Goal: Transaction & Acquisition: Purchase product/service

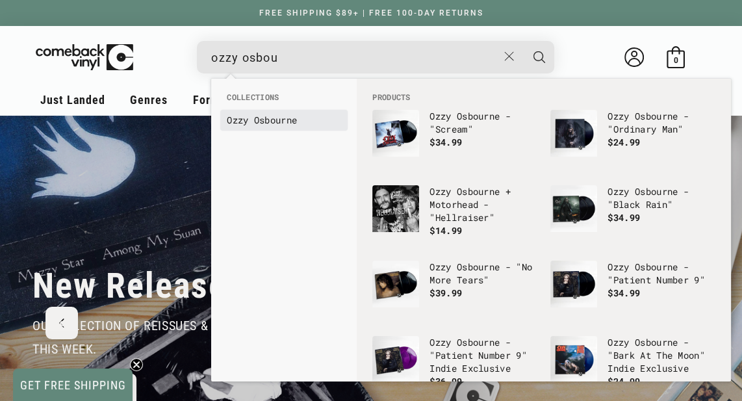
type input "ozzy osbou"
click at [248, 122] on b "Ozzy" at bounding box center [237, 120] width 21 height 12
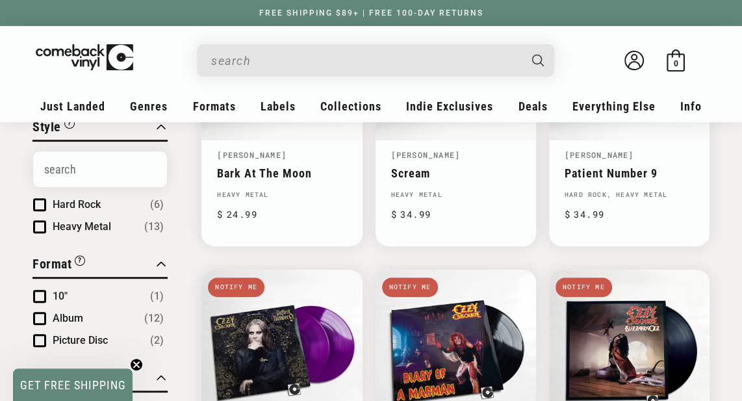
scroll to position [140, 0]
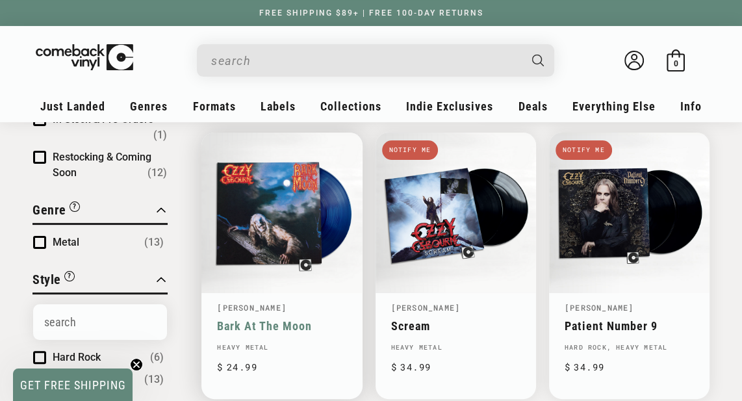
click at [274, 319] on link "Bark At The Moon" at bounding box center [281, 326] width 129 height 14
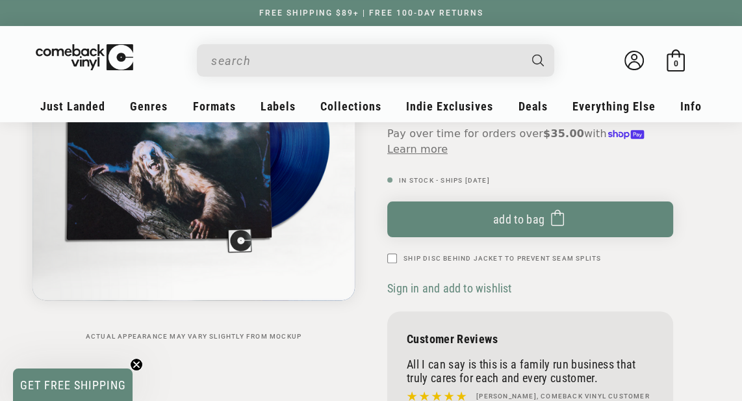
scroll to position [351, 0]
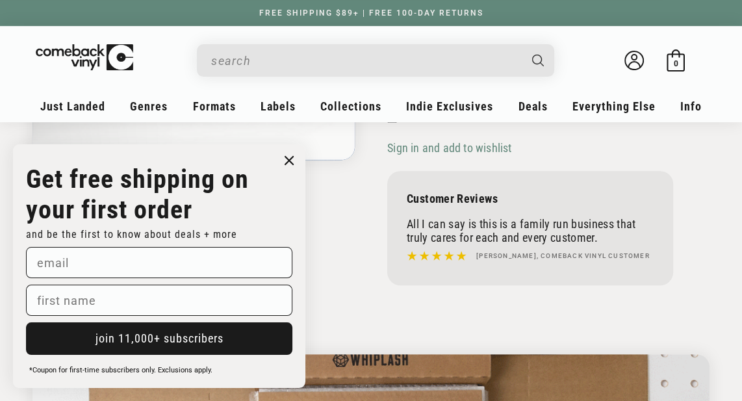
click at [290, 157] on circle "Close dialog" at bounding box center [289, 160] width 19 height 19
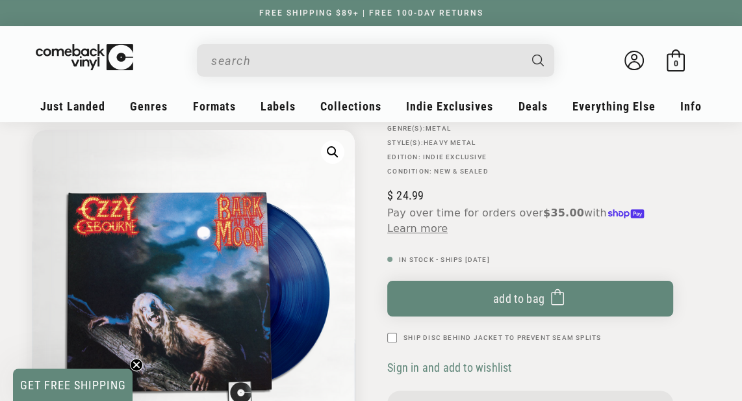
scroll to position [140, 0]
